Goal: Find specific page/section: Find specific page/section

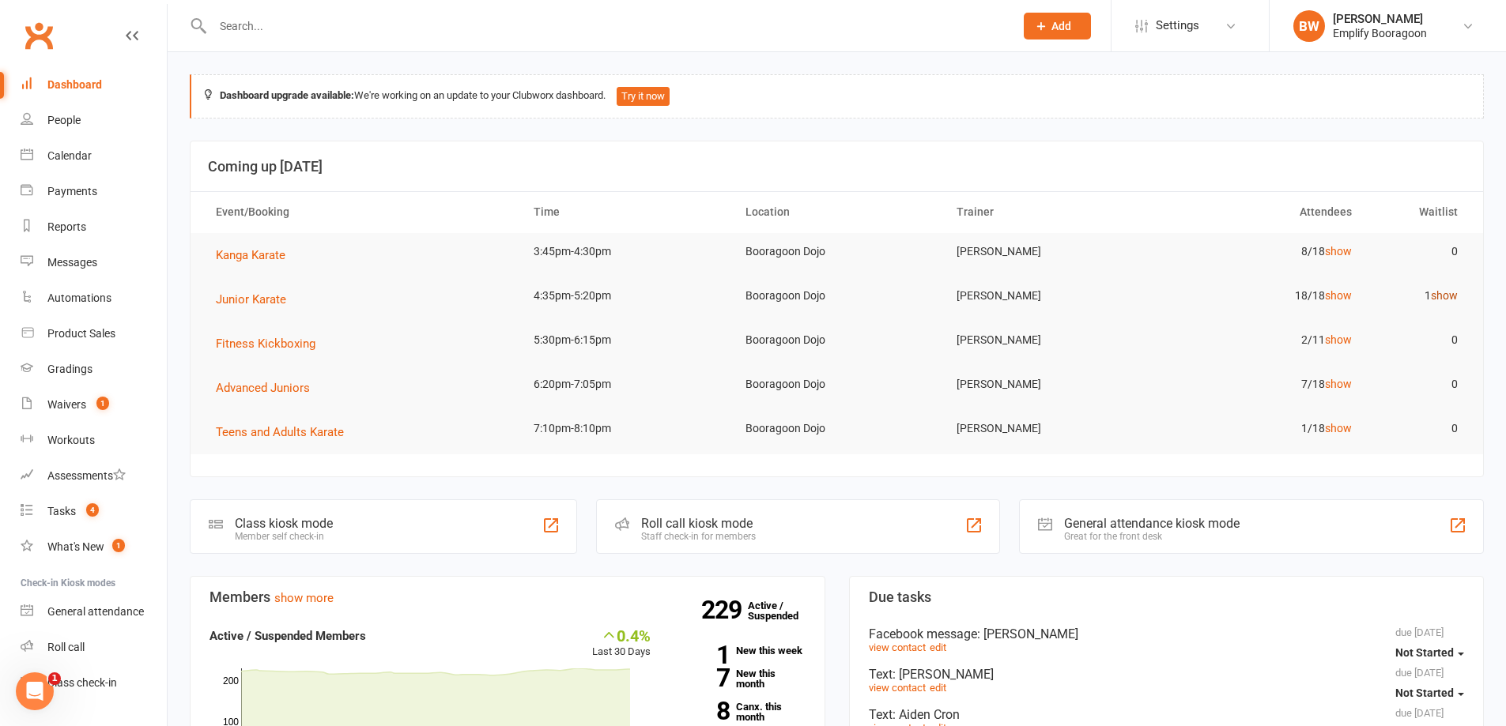
click at [1451, 293] on link "show" at bounding box center [1444, 295] width 27 height 13
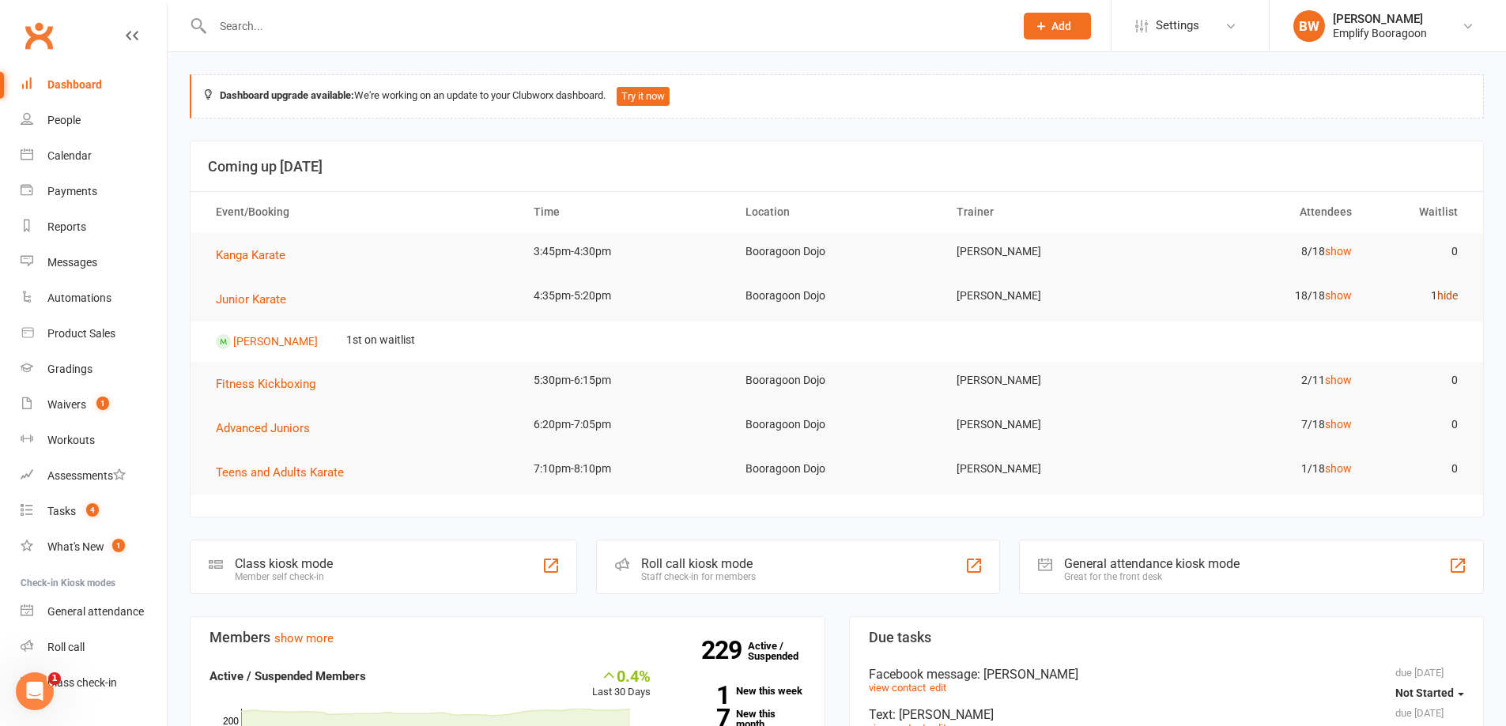
click at [1451, 293] on link "hide" at bounding box center [1447, 295] width 21 height 13
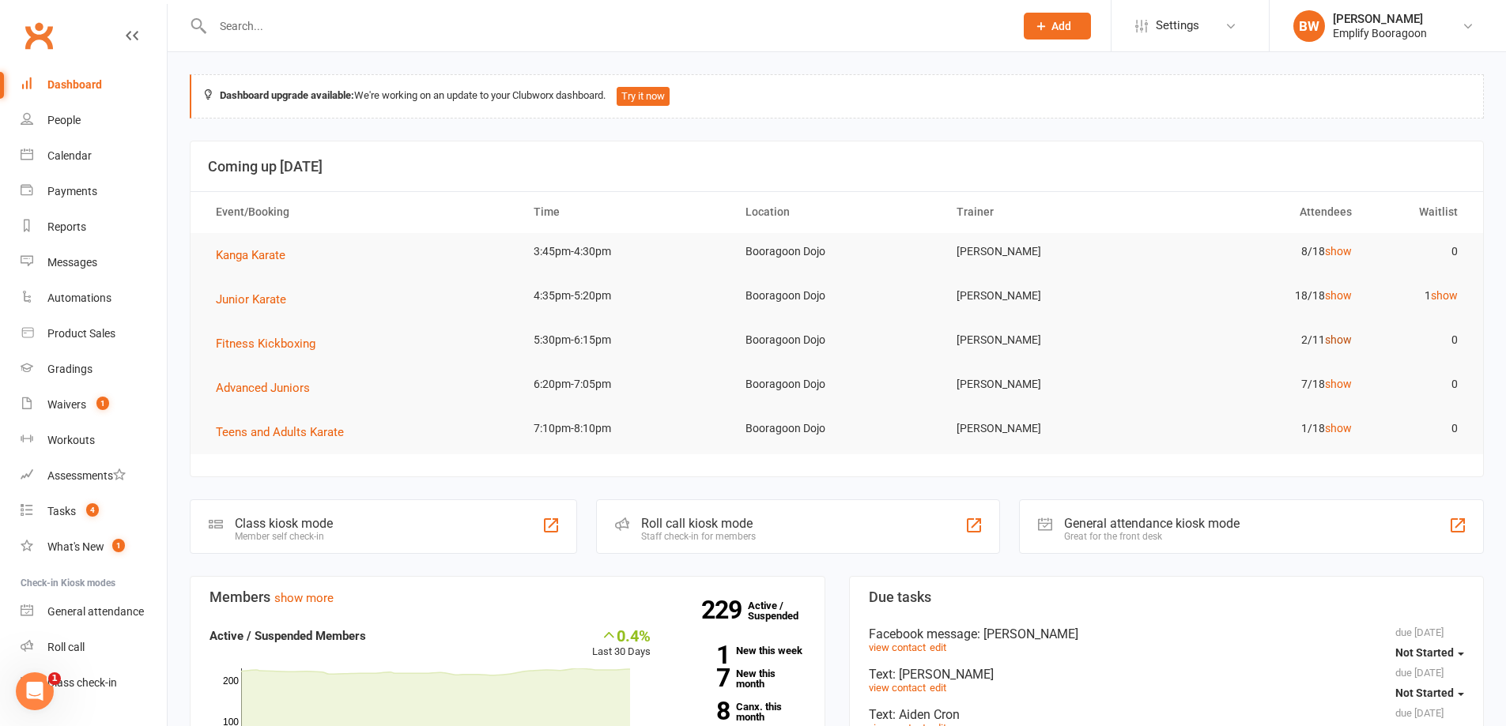
click at [1327, 338] on link "show" at bounding box center [1338, 340] width 27 height 13
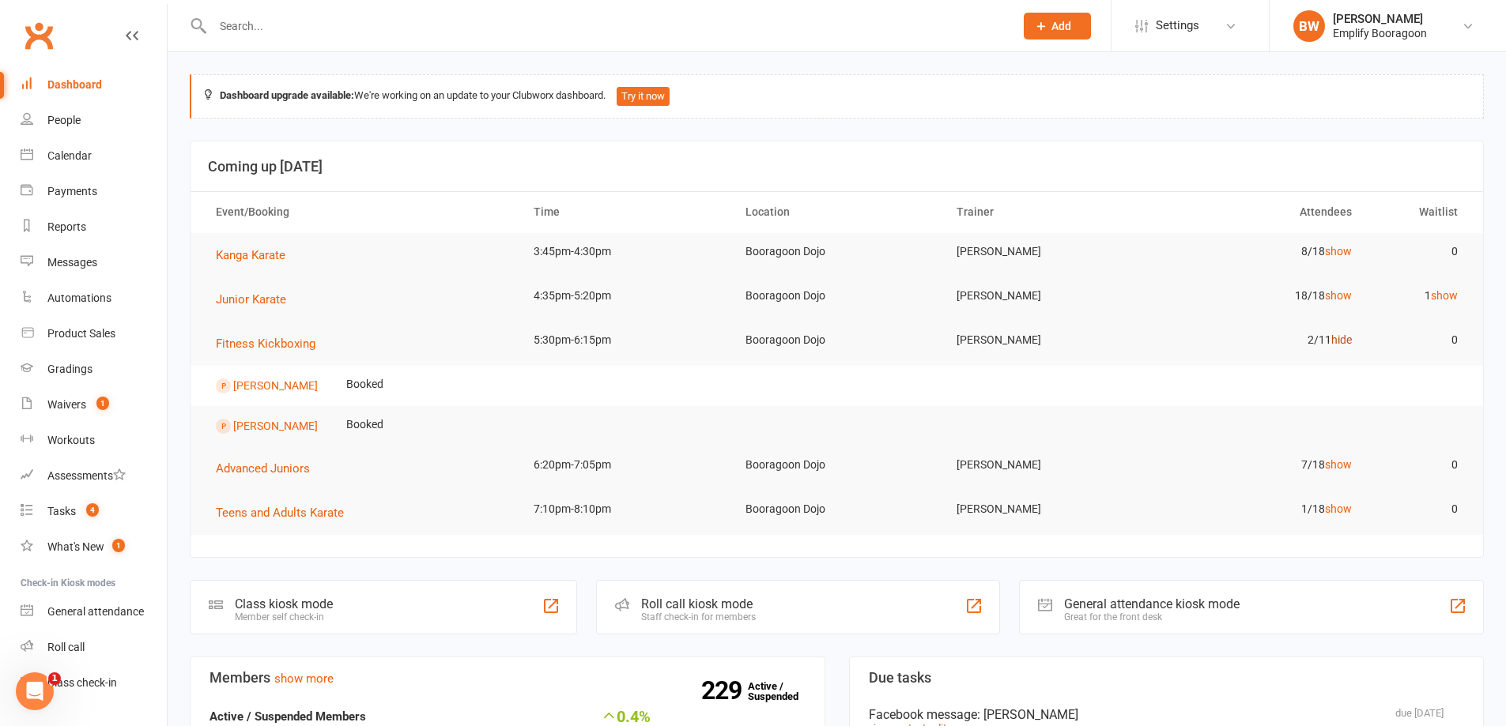
click at [1327, 338] on td "2/11 hide" at bounding box center [1260, 340] width 212 height 37
click at [1331, 338] on link "hide" at bounding box center [1341, 340] width 21 height 13
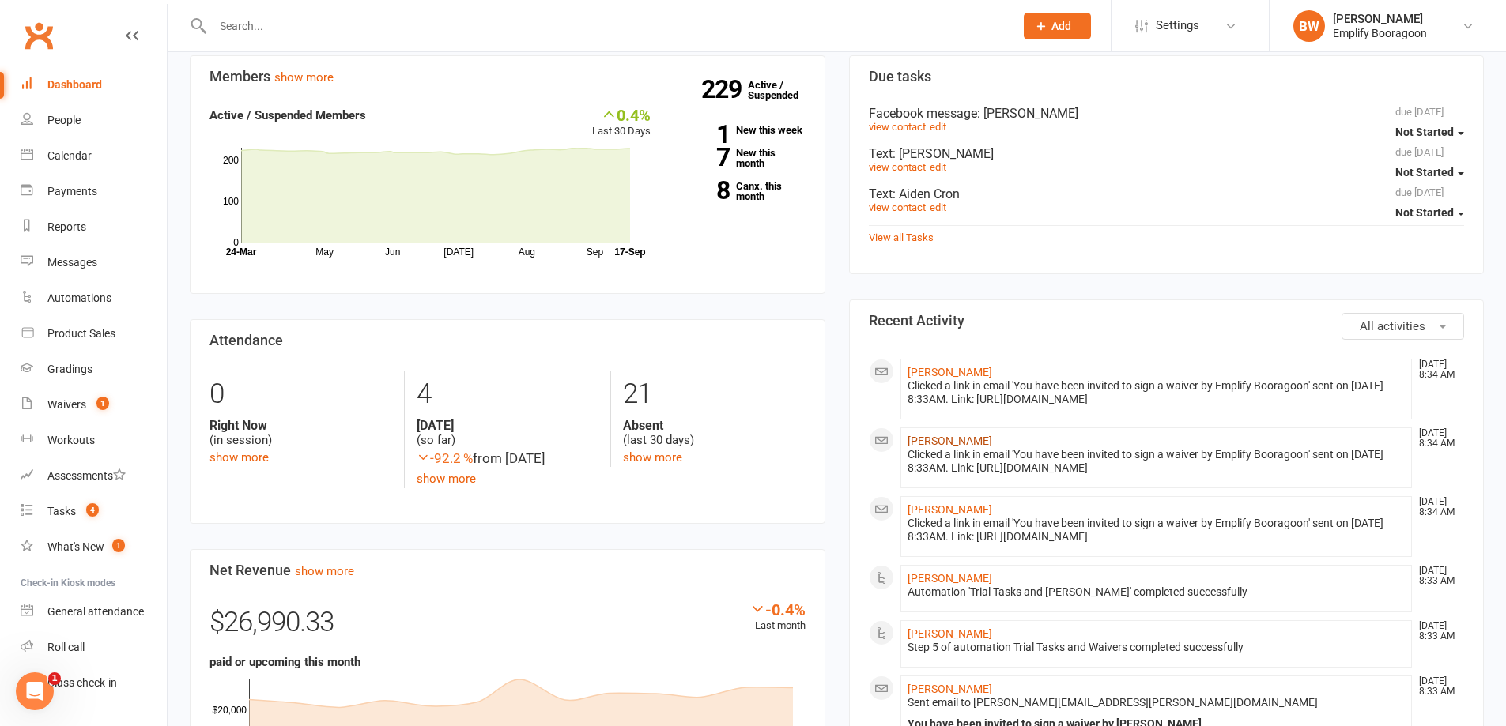
scroll to position [474, 0]
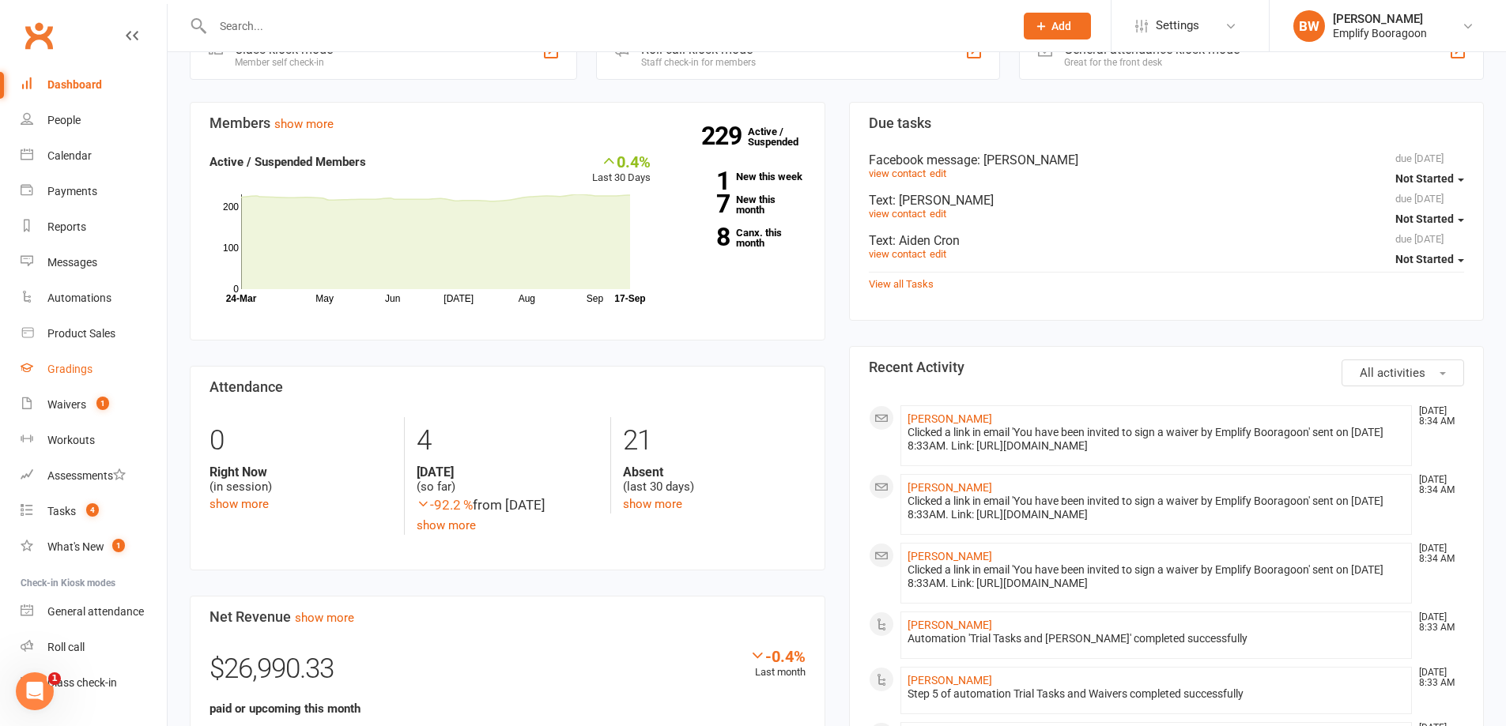
click at [71, 378] on link "Gradings" at bounding box center [94, 370] width 146 height 36
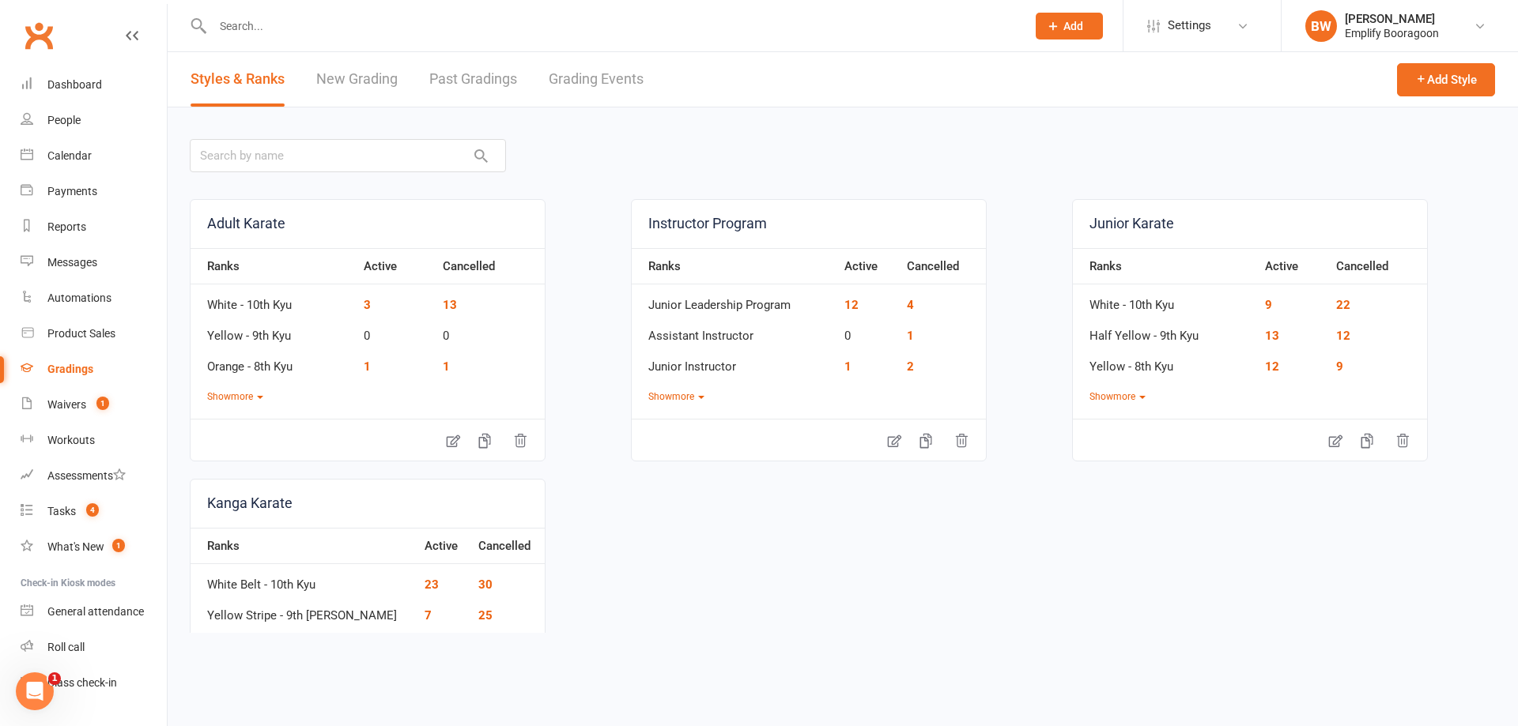
click at [562, 87] on link "Grading Events" at bounding box center [596, 79] width 95 height 55
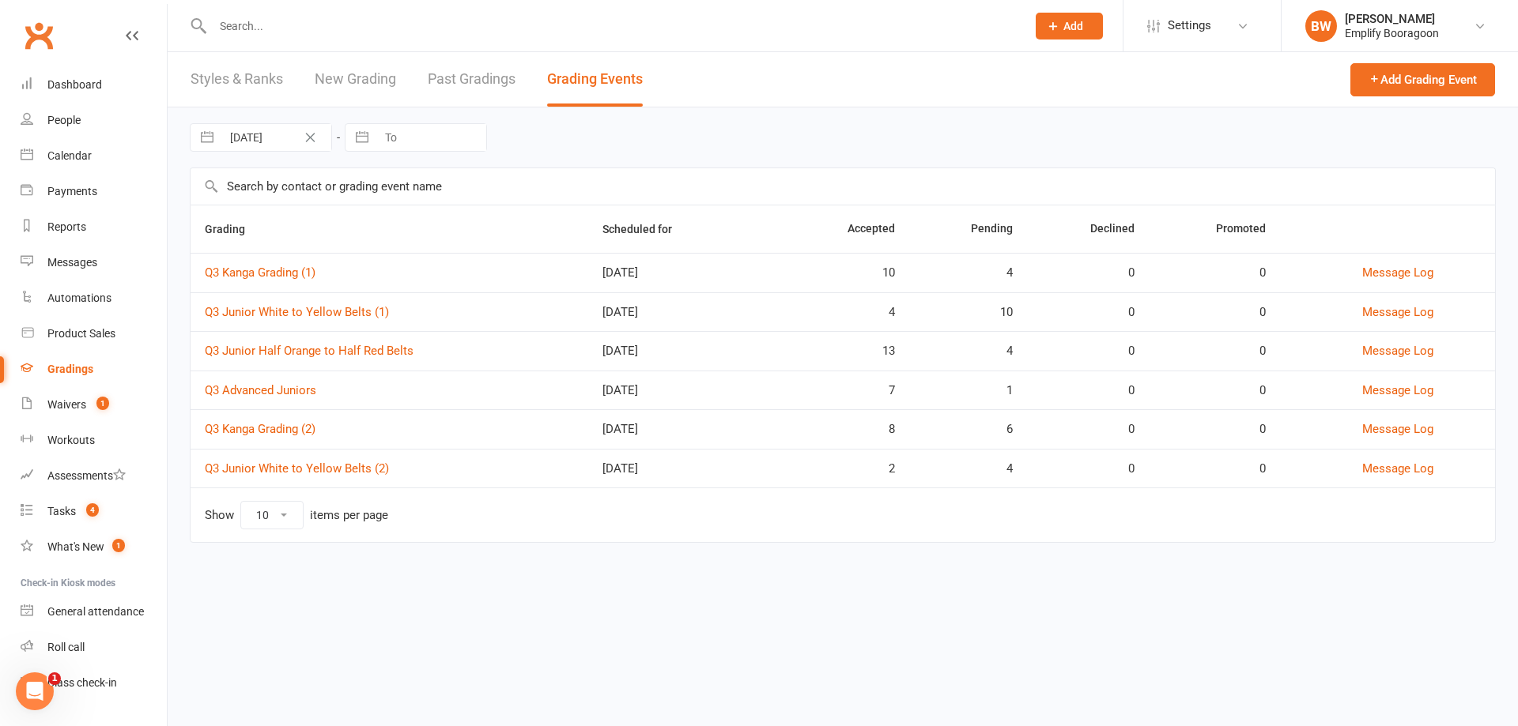
click at [897, 129] on div "[DATE] Navigate forward to interact with the calendar and select a date. Press …" at bounding box center [843, 137] width 1306 height 60
click at [1027, 123] on div "[DATE] Navigate forward to interact with the calendar and select a date. Press …" at bounding box center [843, 137] width 1306 height 60
click at [51, 156] on div "Calendar" at bounding box center [69, 155] width 44 height 13
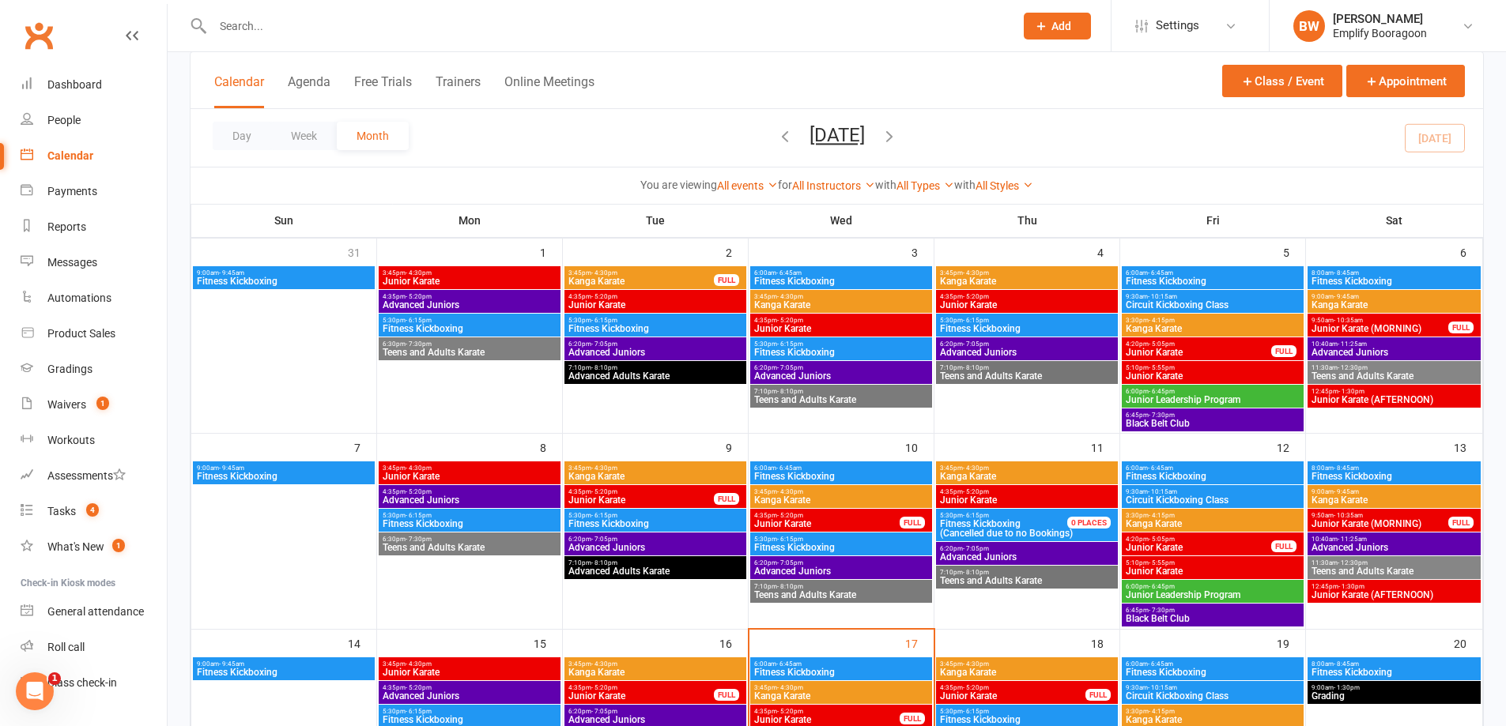
scroll to position [316, 0]
